Goal: Information Seeking & Learning: Check status

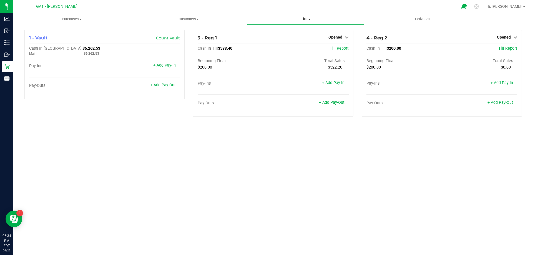
click at [304, 16] on uib-tab-heading "Tills Manage tills Reconcile e-payments" at bounding box center [306, 19] width 116 height 11
click at [284, 30] on li "Manage tills" at bounding box center [305, 33] width 117 height 7
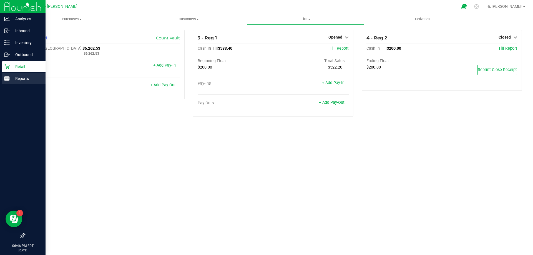
click at [28, 78] on p "Reports" at bounding box center [26, 78] width 33 height 7
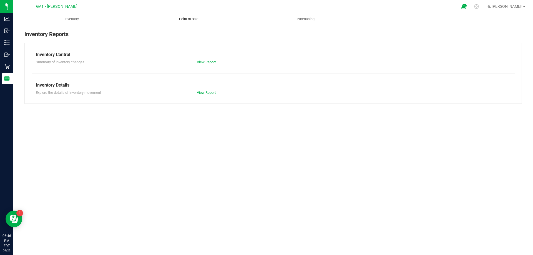
click at [192, 24] on uib-tab-heading "Point of Sale" at bounding box center [189, 19] width 116 height 11
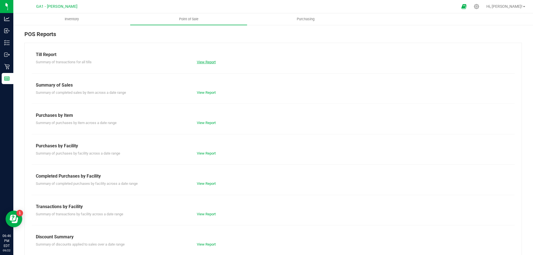
click at [198, 61] on link "View Report" at bounding box center [206, 62] width 19 height 4
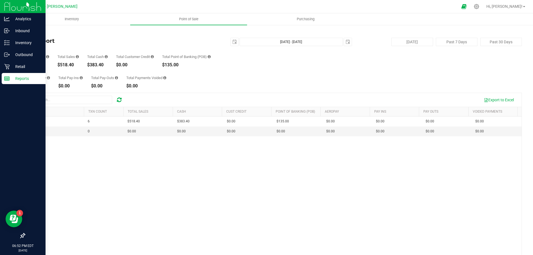
click at [19, 11] on img at bounding box center [22, 6] width 37 height 13
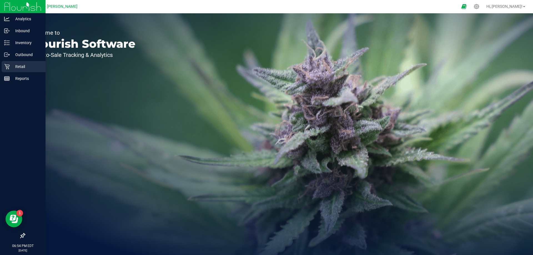
drag, startPoint x: 24, startPoint y: 69, endPoint x: 32, endPoint y: 68, distance: 8.2
click at [24, 69] on p "Retail" at bounding box center [26, 66] width 33 height 7
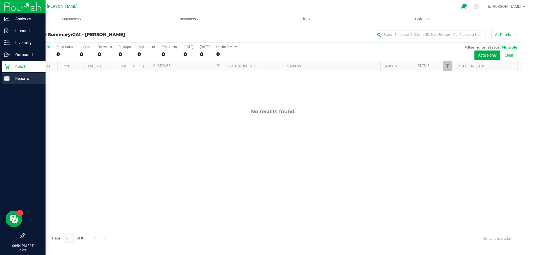
click at [15, 79] on p "Reports" at bounding box center [26, 78] width 33 height 7
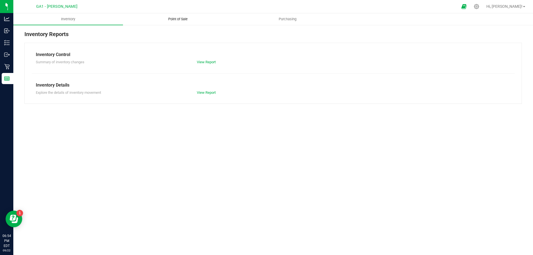
click at [177, 20] on span "Point of Sale" at bounding box center [178, 19] width 34 height 5
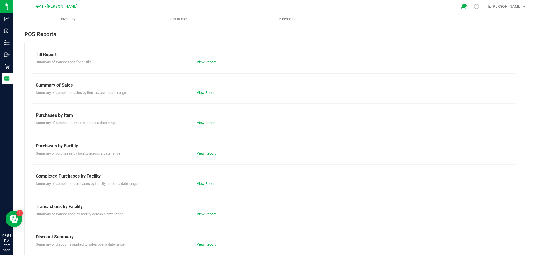
click at [206, 62] on link "View Report" at bounding box center [206, 62] width 19 height 4
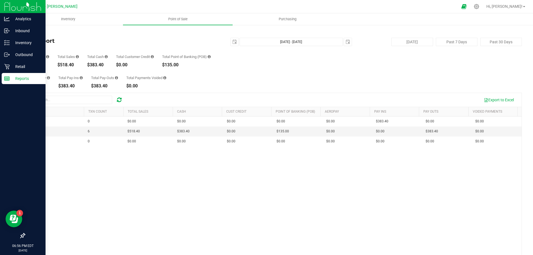
click at [8, 5] on img at bounding box center [22, 6] width 37 height 13
